Goal: Find contact information: Obtain details needed to contact an individual or organization

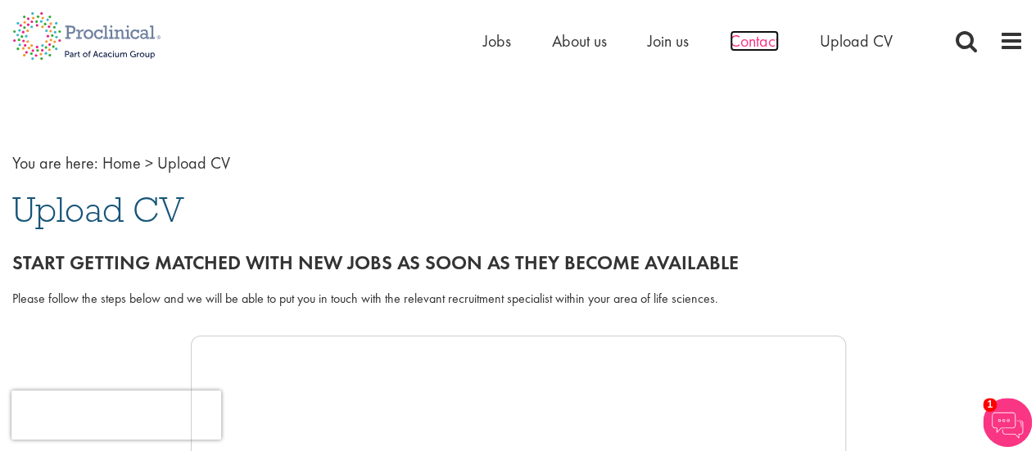
click at [764, 48] on span "Contact" at bounding box center [754, 40] width 49 height 21
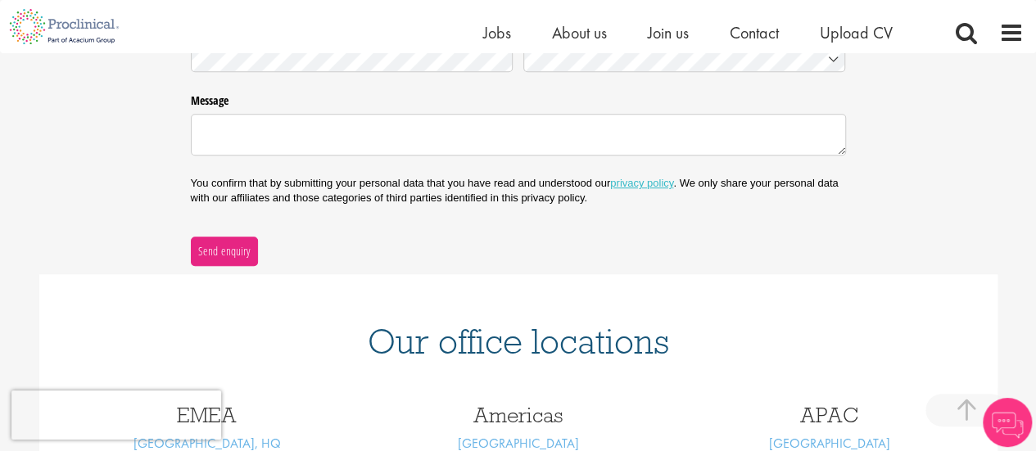
scroll to position [574, 0]
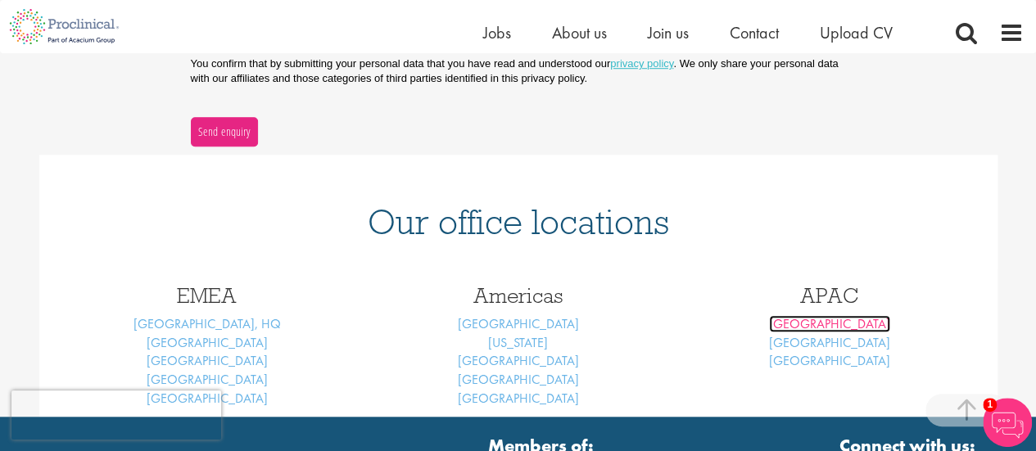
click at [810, 320] on link "Melbourne" at bounding box center [829, 323] width 121 height 17
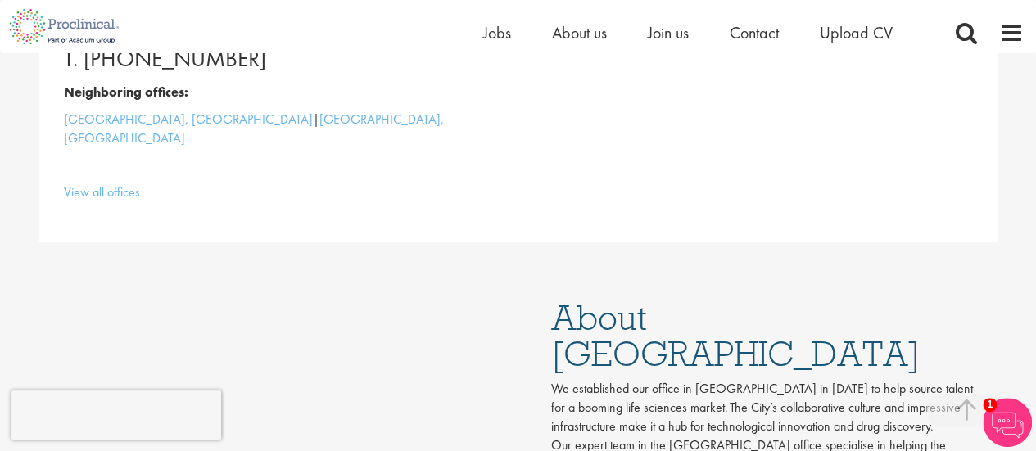
scroll to position [410, 0]
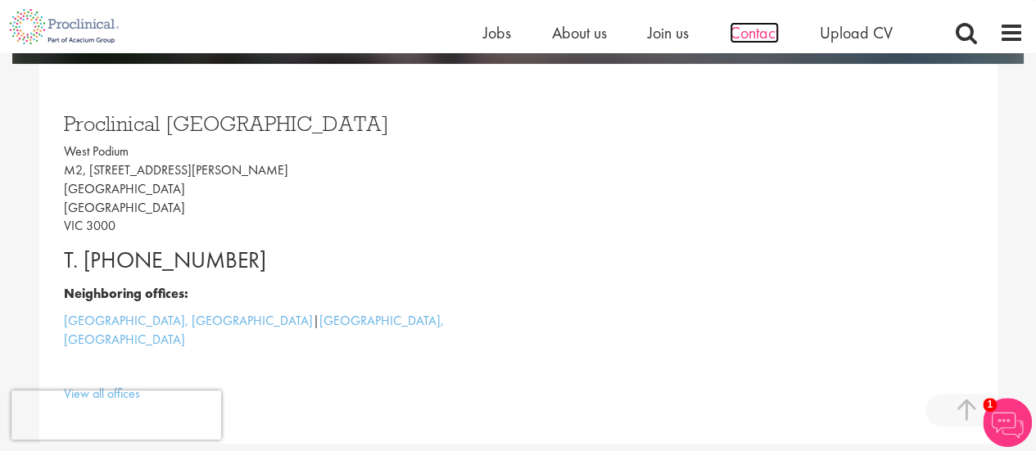
click at [759, 35] on span "Contact" at bounding box center [754, 32] width 49 height 21
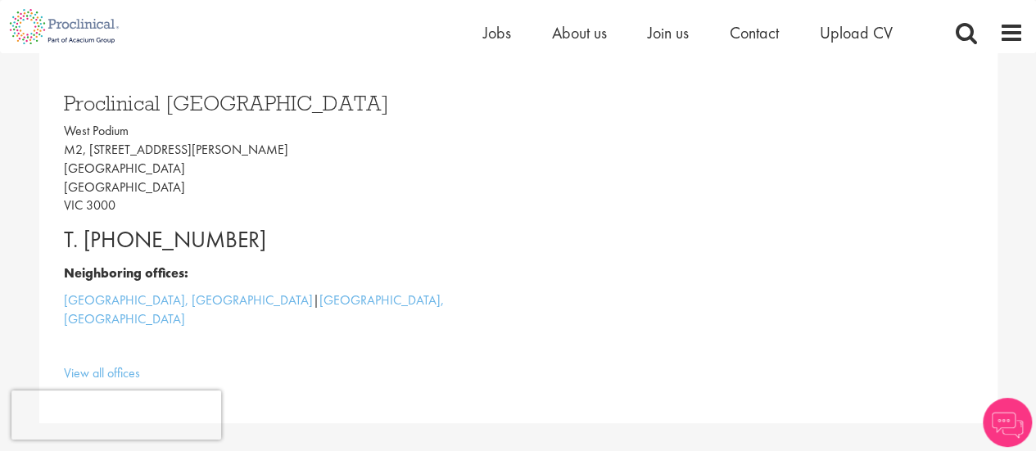
scroll to position [410, 0]
